Goal: Information Seeking & Learning: Learn about a topic

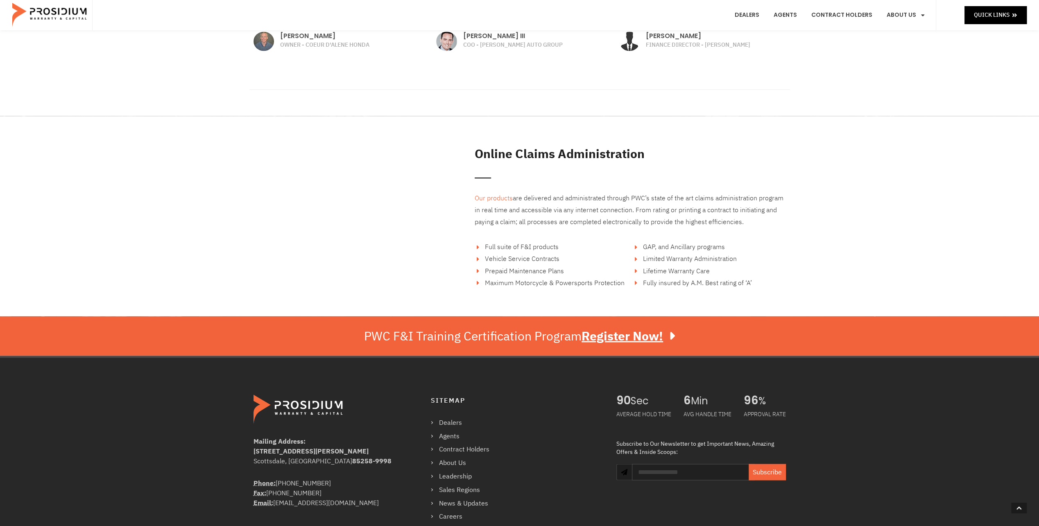
scroll to position [1310, 0]
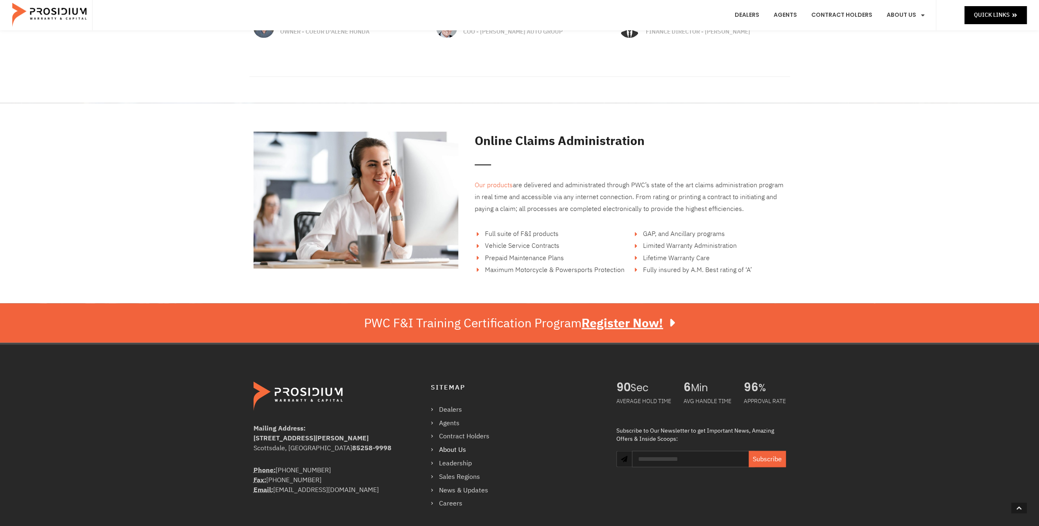
click at [459, 447] on link "About Us" at bounding box center [464, 449] width 67 height 12
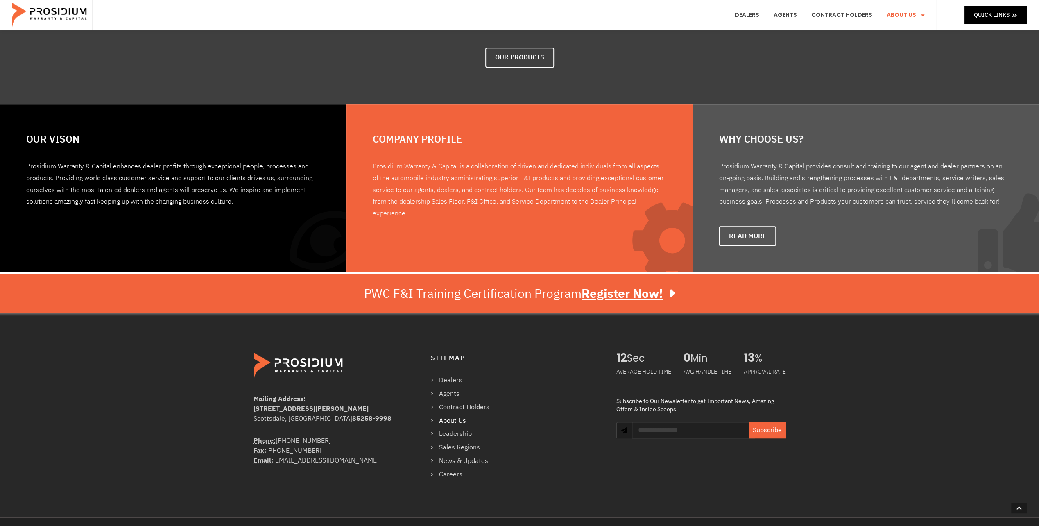
scroll to position [409, 0]
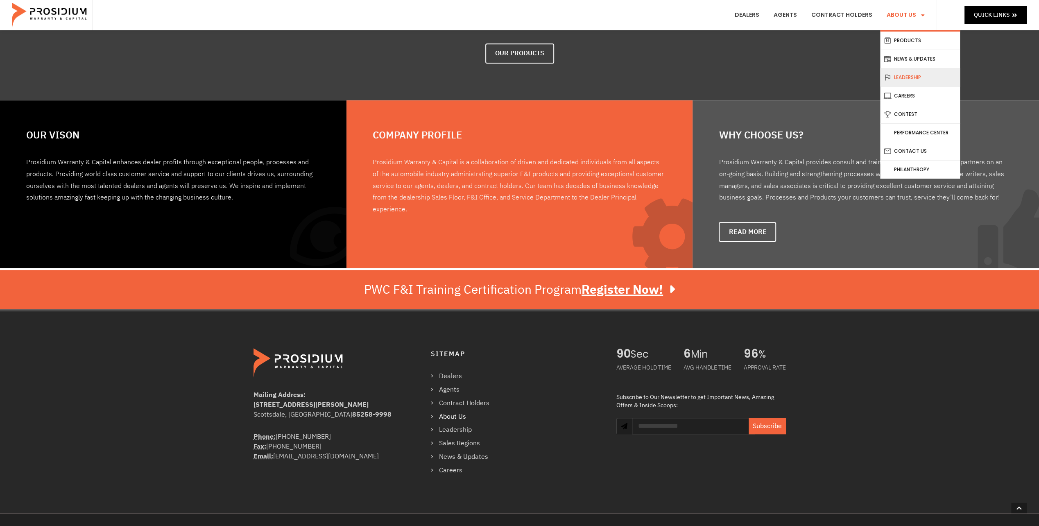
click at [914, 74] on link "Leadership" at bounding box center [920, 77] width 80 height 18
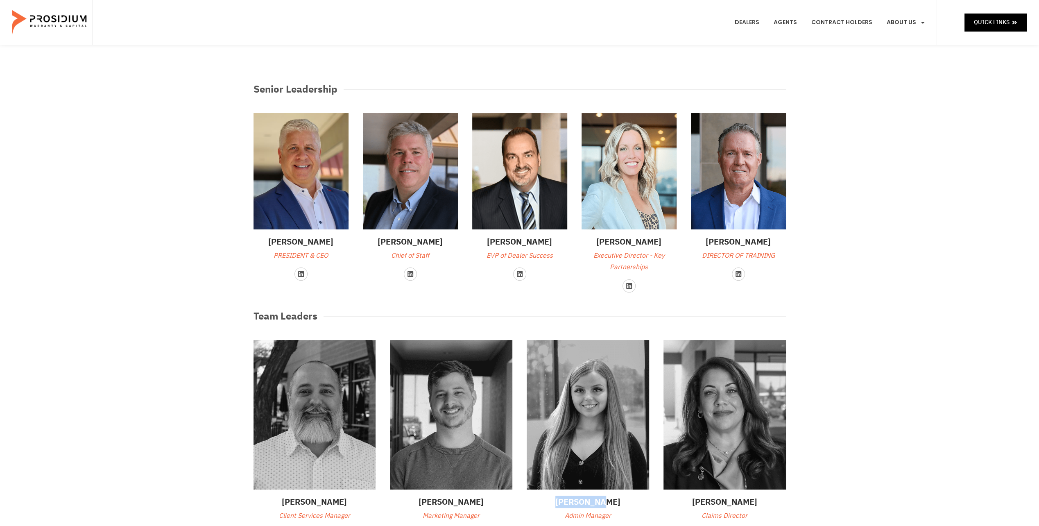
drag, startPoint x: 616, startPoint y: 499, endPoint x: 565, endPoint y: 505, distance: 51.4
click at [565, 505] on h3 "Katie Raap" at bounding box center [587, 501] width 122 height 12
copy h3 "Katie Raap"
drag, startPoint x: 267, startPoint y: 239, endPoint x: 332, endPoint y: 244, distance: 65.3
click at [332, 244] on h3 "Travis Coulter" at bounding box center [300, 241] width 95 height 12
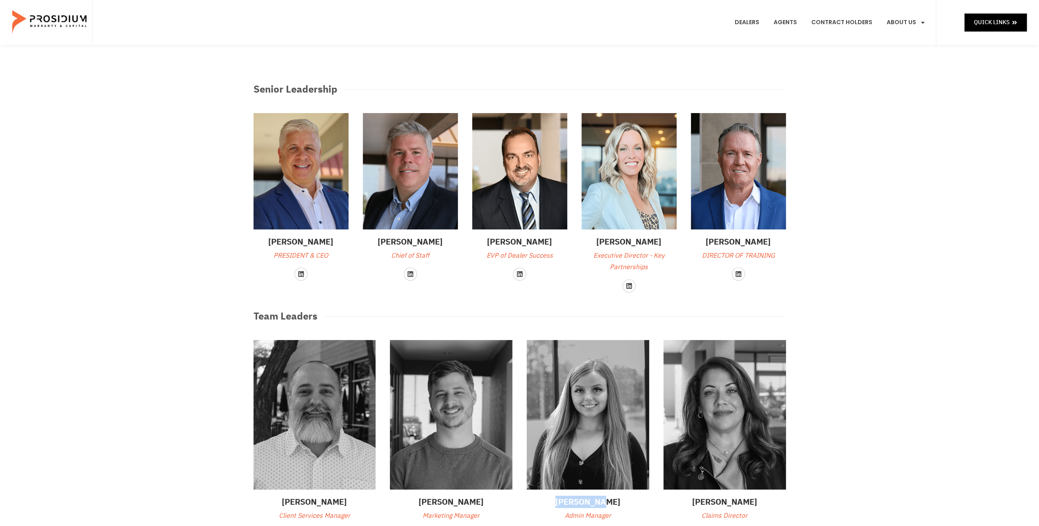
copy h3 "Travis Coulter"
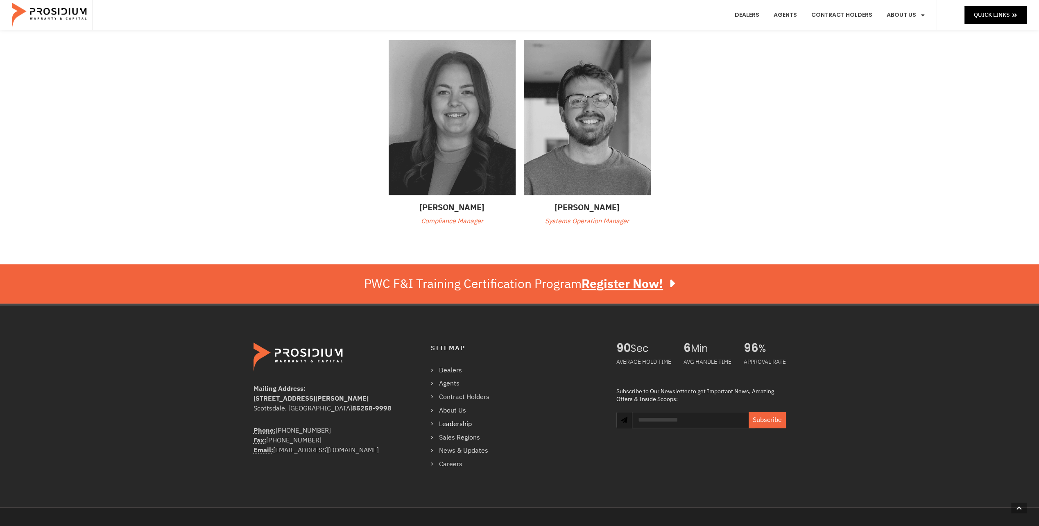
scroll to position [545, 0]
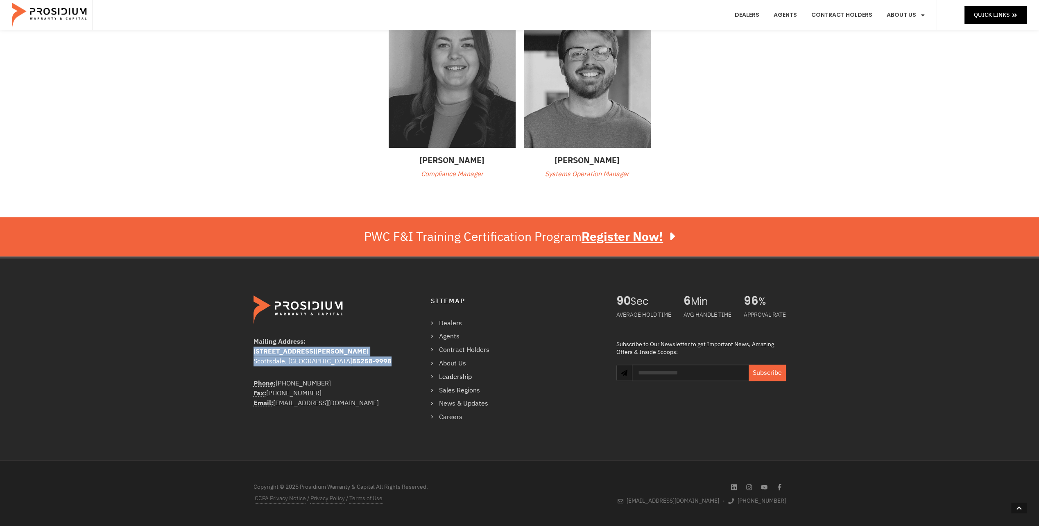
drag, startPoint x: 252, startPoint y: 351, endPoint x: 336, endPoint y: 358, distance: 84.2
click at [336, 358] on div "Mailing Address: 8790 E Via De Ventura #4427 Scottsdale, AZ 85258-9998 Phone: (…" at bounding box center [426, 359] width 355 height 136
drag, startPoint x: 336, startPoint y: 358, endPoint x: 329, endPoint y: 350, distance: 10.5
copy address "8790 E Via De Ventura #4427 Scottsdale, AZ 85258-9998"
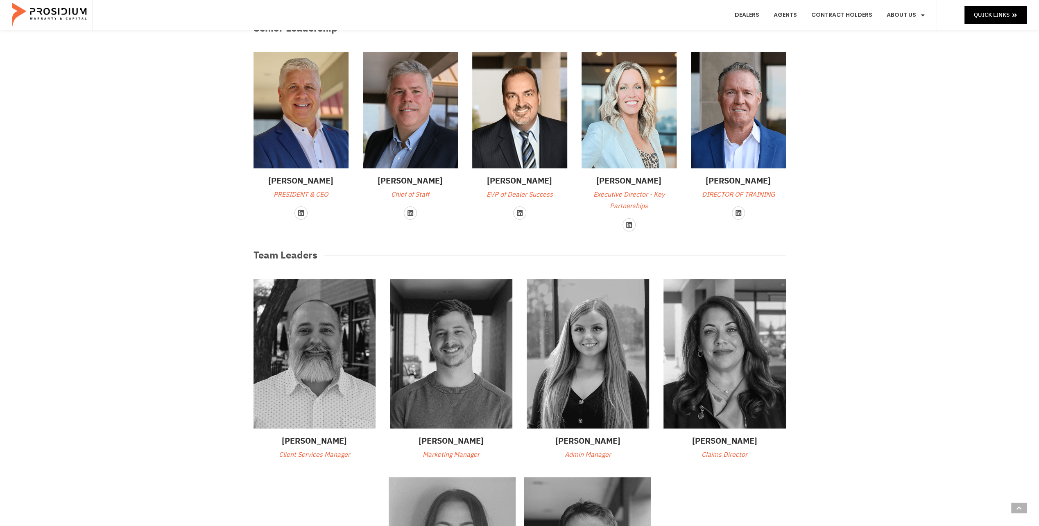
scroll to position [0, 0]
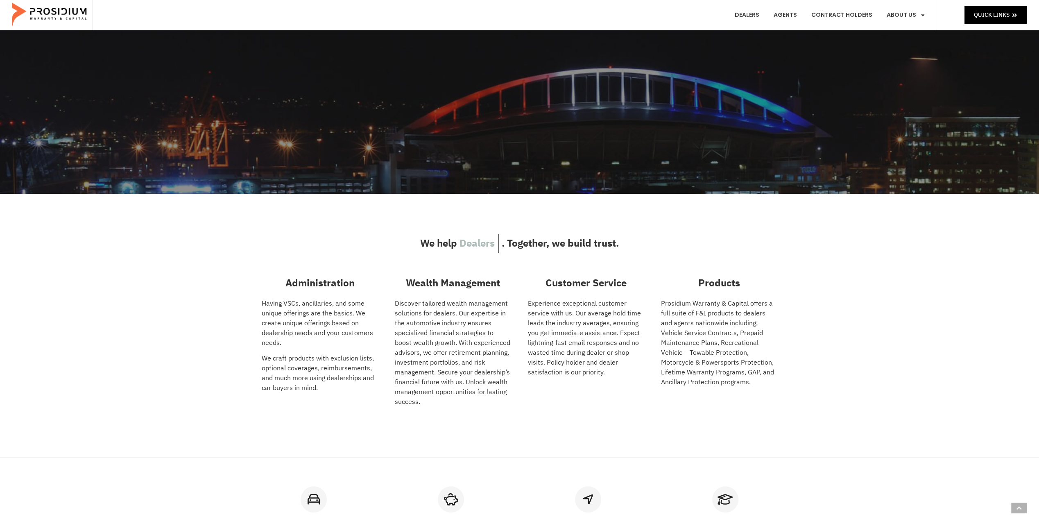
scroll to position [246, 0]
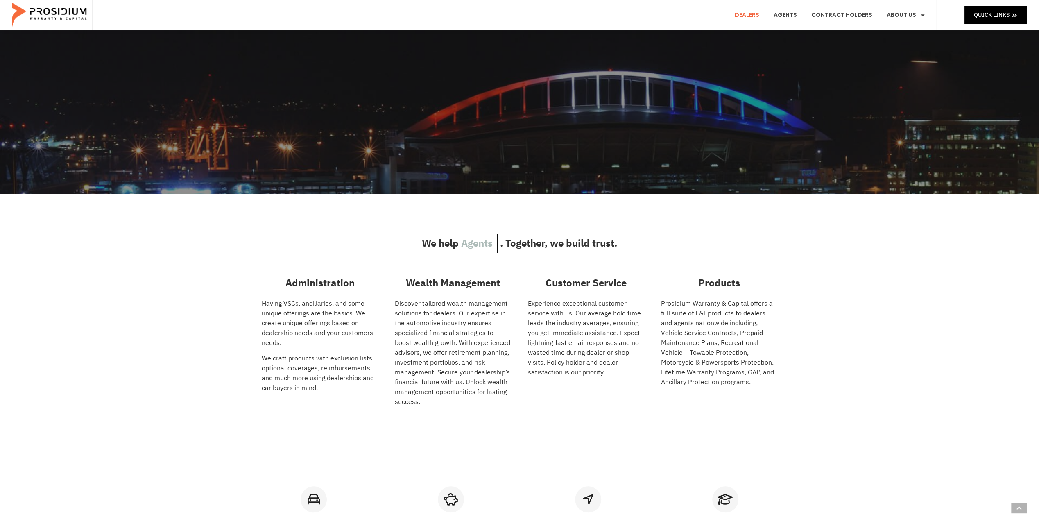
click at [746, 13] on link "Dealers" at bounding box center [746, 15] width 37 height 30
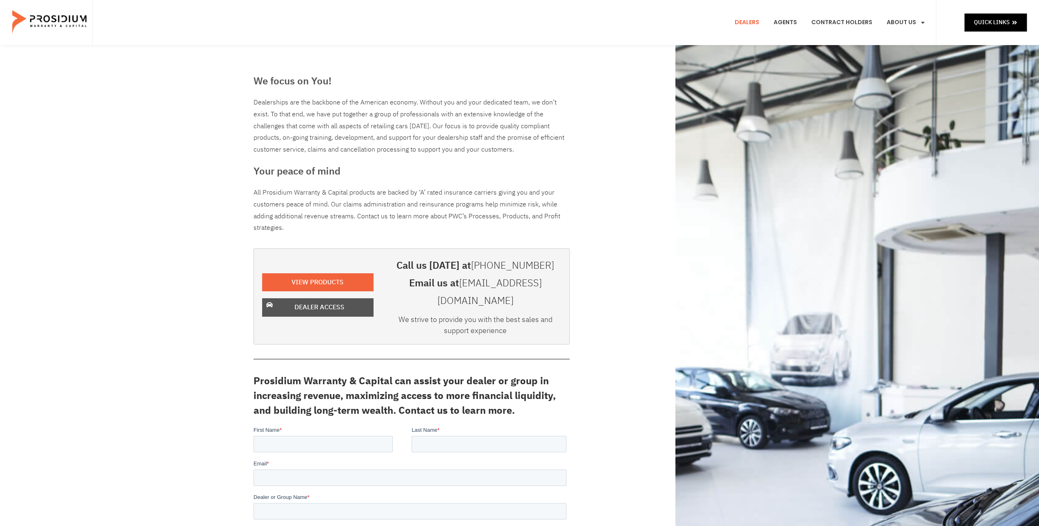
click at [327, 302] on span "Dealer Access" at bounding box center [319, 307] width 50 height 12
click at [333, 276] on span "View Products" at bounding box center [319, 282] width 52 height 12
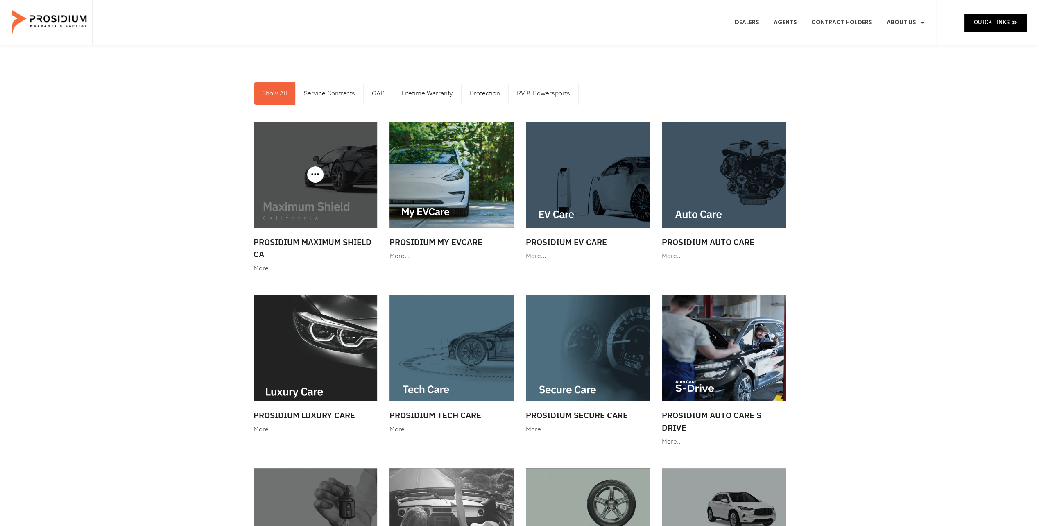
click at [328, 218] on img at bounding box center [315, 175] width 124 height 106
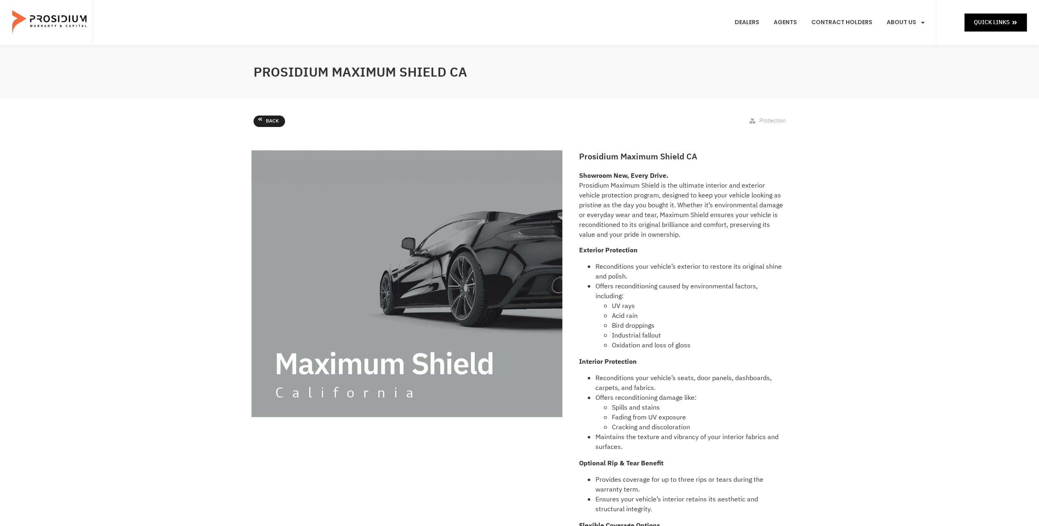
click at [260, 119] on icon at bounding box center [260, 118] width 4 height 3
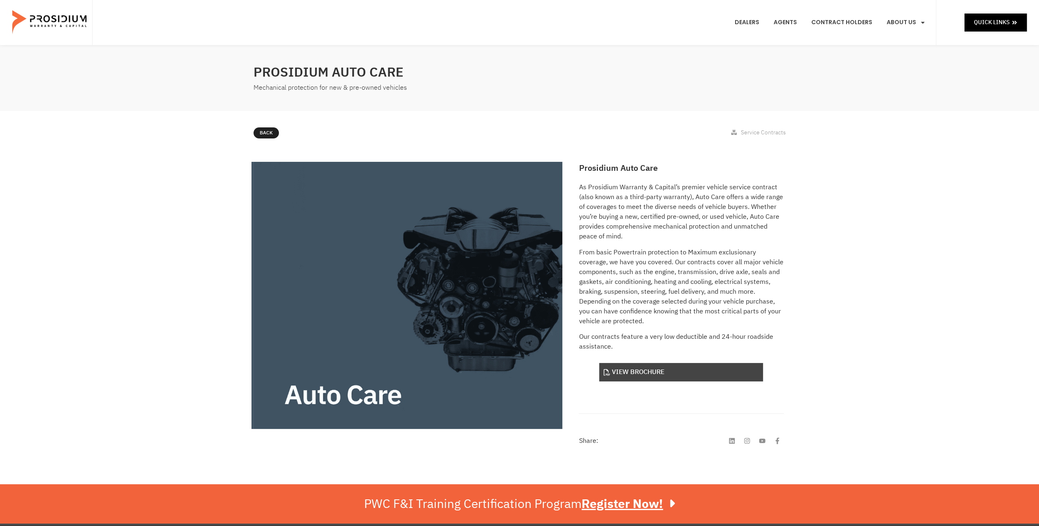
click at [623, 374] on link "View Brochure" at bounding box center [681, 372] width 164 height 18
click at [268, 133] on span "Back" at bounding box center [272, 133] width 13 height 9
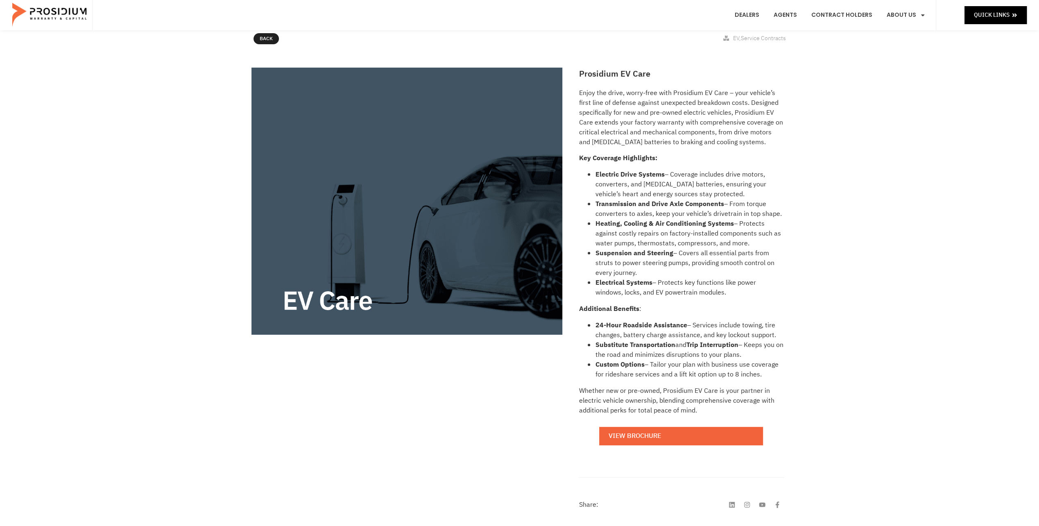
scroll to position [123, 0]
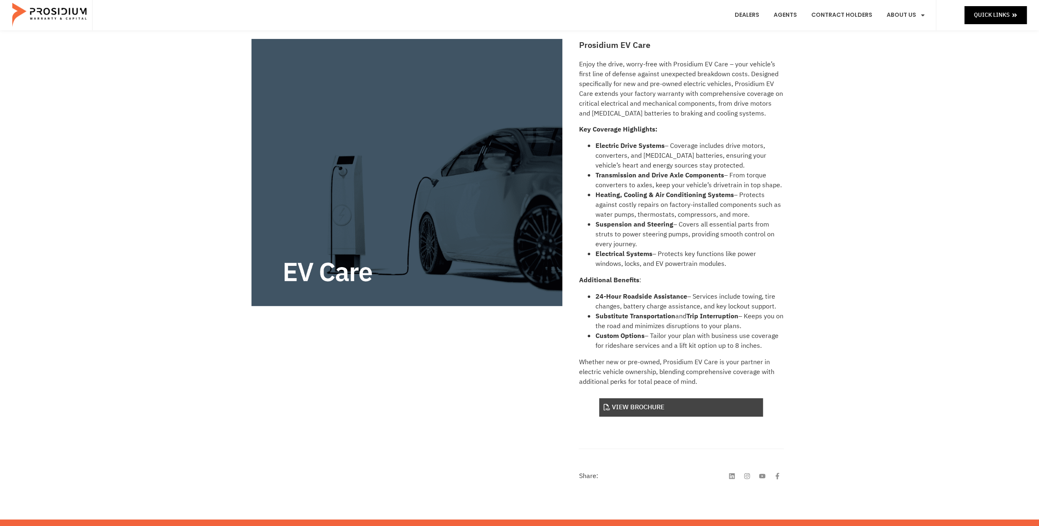
click at [645, 403] on link "View Brochure" at bounding box center [681, 407] width 164 height 18
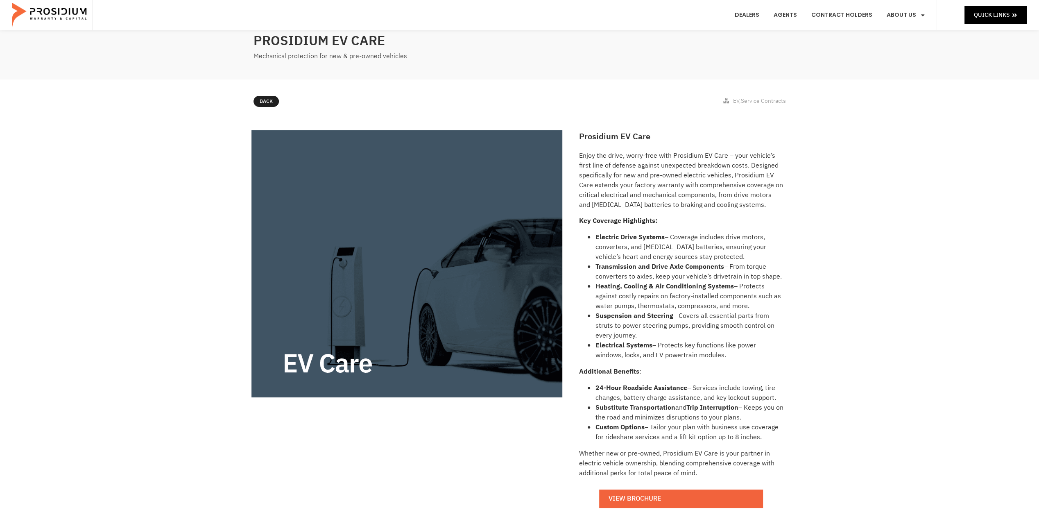
scroll to position [0, 0]
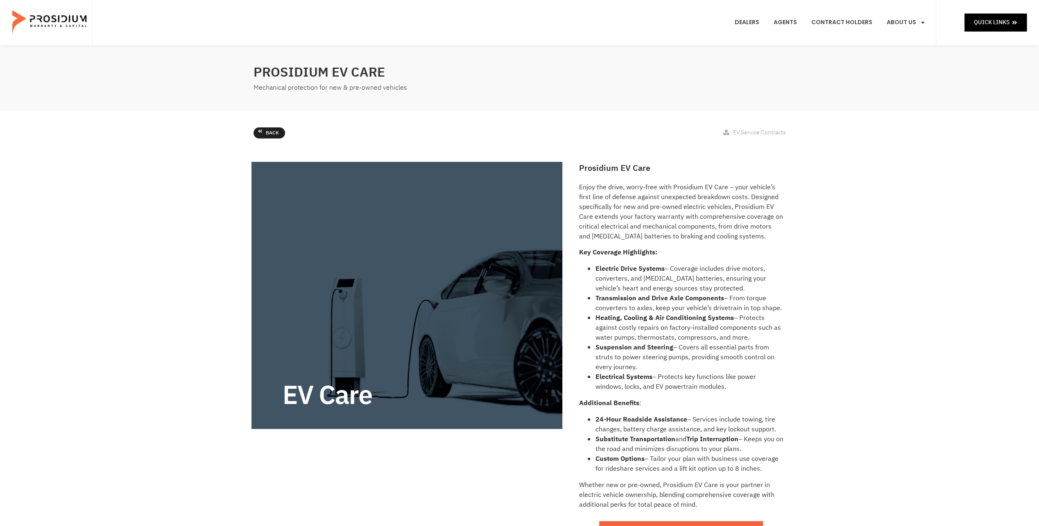
click at [266, 134] on span "Back" at bounding box center [272, 133] width 13 height 9
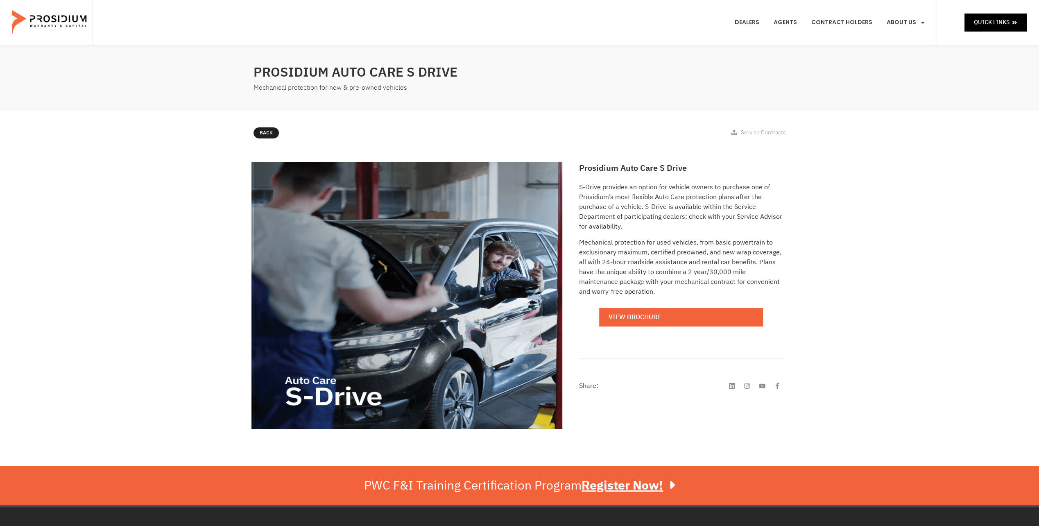
click at [249, 132] on icon at bounding box center [248, 130] width 4 height 3
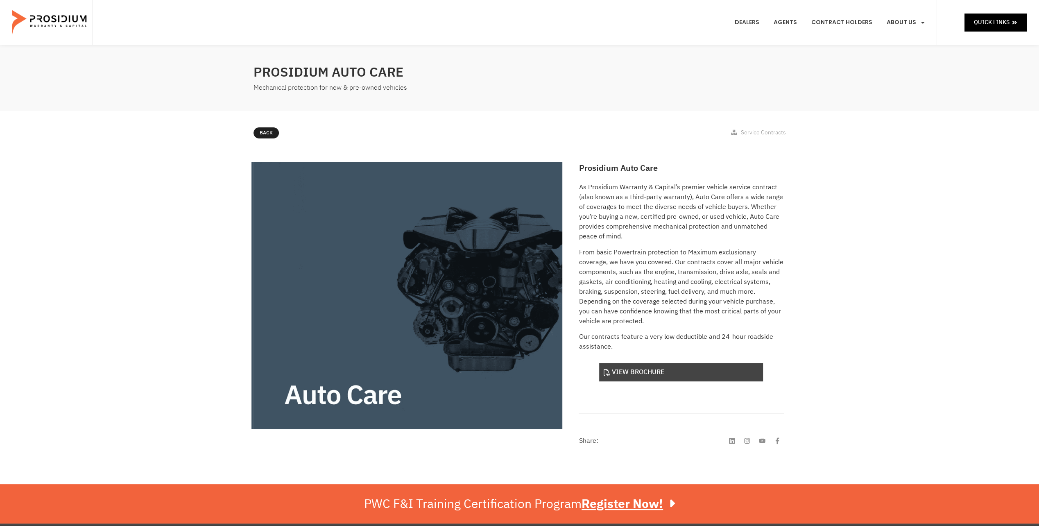
click at [641, 374] on link "View Brochure" at bounding box center [681, 372] width 164 height 18
click at [261, 131] on icon at bounding box center [260, 131] width 5 height 5
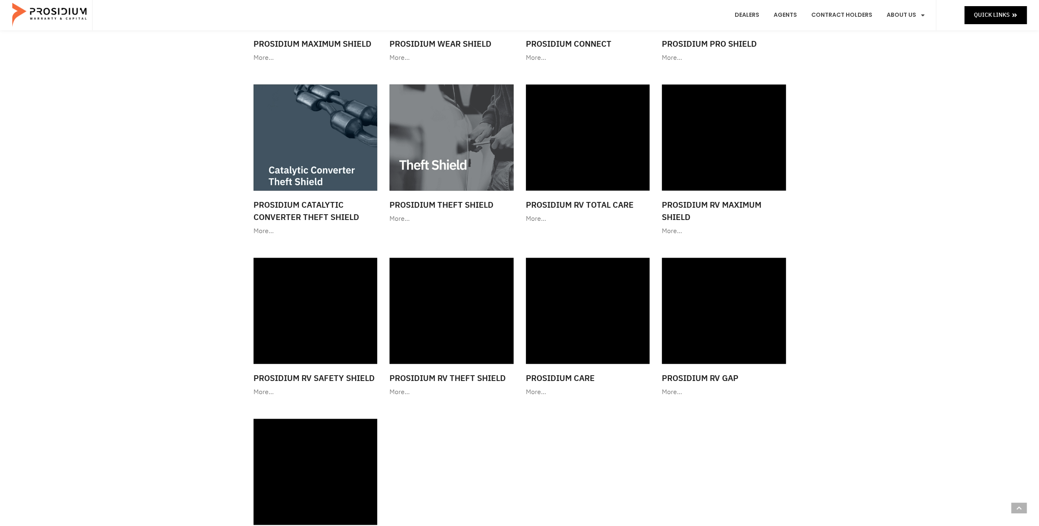
scroll to position [860, 0]
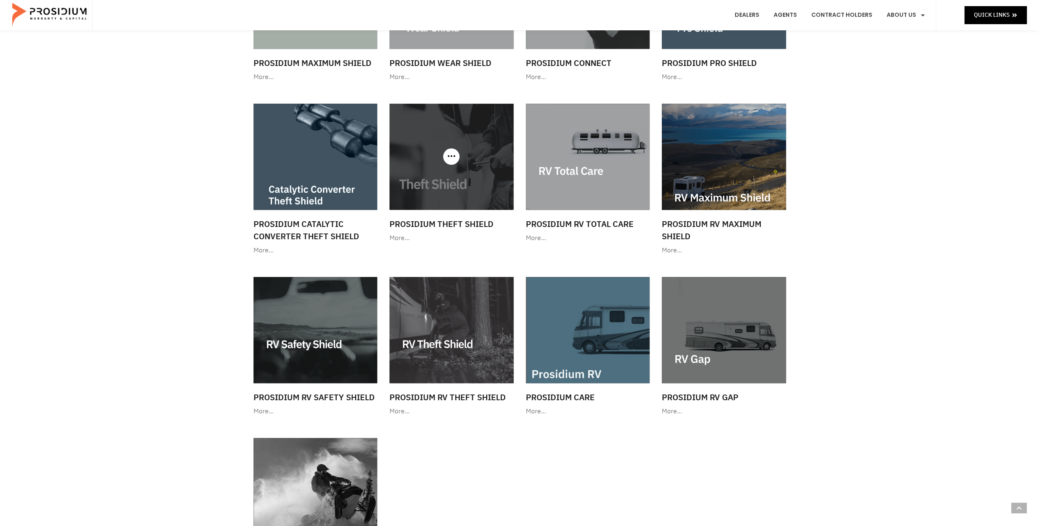
click at [450, 178] on img at bounding box center [451, 157] width 124 height 106
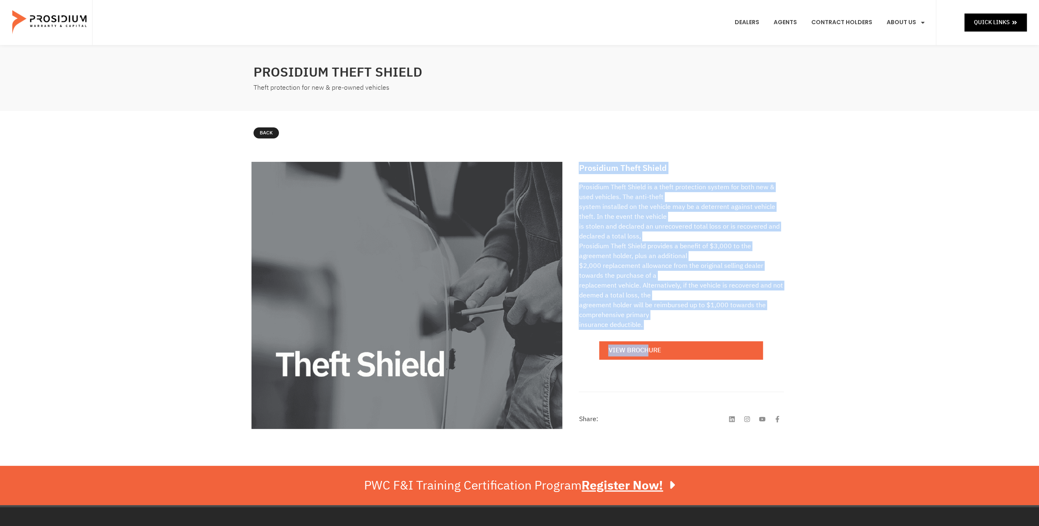
drag, startPoint x: 651, startPoint y: 330, endPoint x: 580, endPoint y: 159, distance: 184.4
click at [580, 159] on div "Prosidium Theft Shield Prosidium Theft Shield is a theft protection system for …" at bounding box center [680, 295] width 213 height 275
drag, startPoint x: 580, startPoint y: 159, endPoint x: 611, endPoint y: 224, distance: 71.8
click at [616, 242] on p "Prosidium Theft Shield is a theft protection system for both new & used vehicle…" at bounding box center [680, 255] width 205 height 147
click at [587, 168] on h2 "Prosidium Theft Shield" at bounding box center [680, 168] width 205 height 12
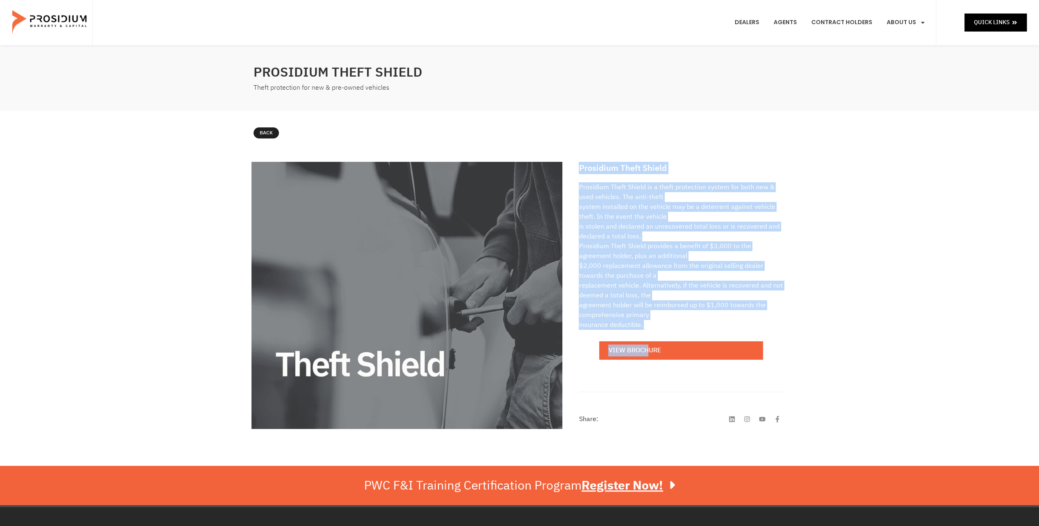
click at [579, 166] on h2 "Prosidium Theft Shield" at bounding box center [680, 168] width 205 height 12
click at [585, 174] on div "Prosidium Theft Shield Prosidium Theft Shield is a theft protection system for …" at bounding box center [680, 295] width 213 height 275
drag, startPoint x: 578, startPoint y: 167, endPoint x: 678, endPoint y: 333, distance: 193.8
click at [678, 333] on div "Prosidium Theft Shield Prosidium Theft Shield is a theft protection system for …" at bounding box center [680, 295] width 213 height 275
drag, startPoint x: 678, startPoint y: 333, endPoint x: 648, endPoint y: 264, distance: 76.1
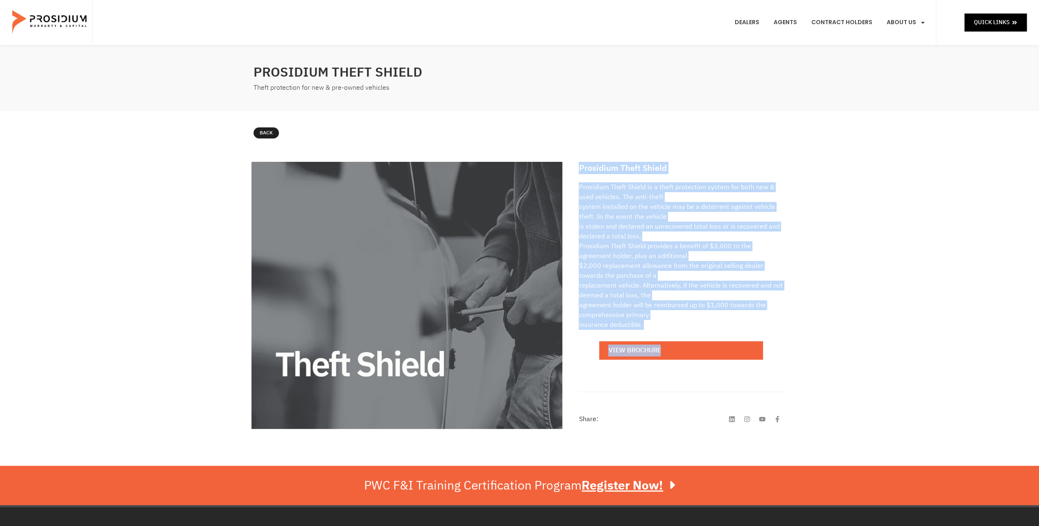
click at [648, 264] on p "Prosidium Theft Shield is a theft protection system for both new & used vehicle…" at bounding box center [680, 255] width 205 height 147
click at [610, 269] on p "Prosidium Theft Shield is a theft protection system for both new & used vehicle…" at bounding box center [680, 255] width 205 height 147
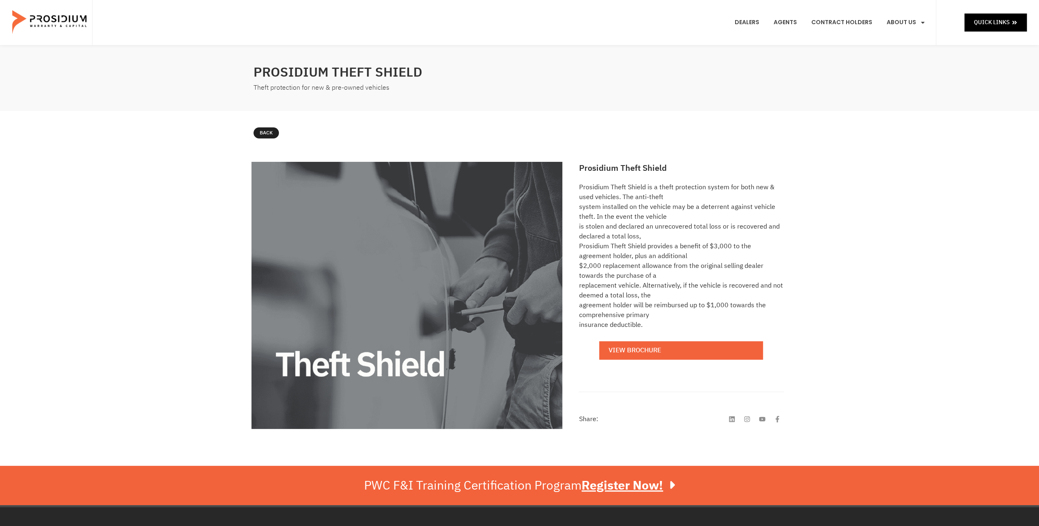
click at [603, 228] on p "Prosidium Theft Shield is a theft protection system for both new & used vehicle…" at bounding box center [680, 255] width 205 height 147
click at [528, 88] on div at bounding box center [655, 78] width 270 height 40
